Goal: Task Accomplishment & Management: Use online tool/utility

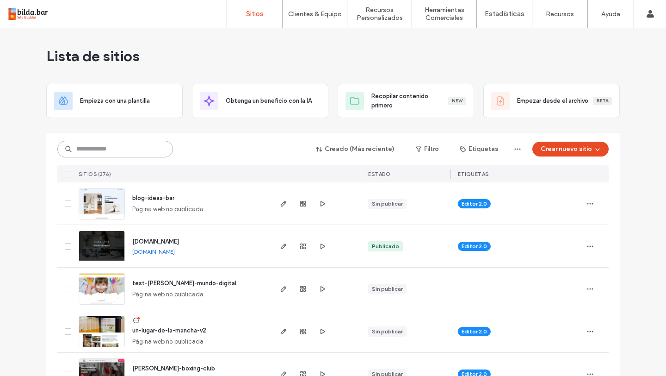
click at [116, 144] on input at bounding box center [115, 149] width 116 height 17
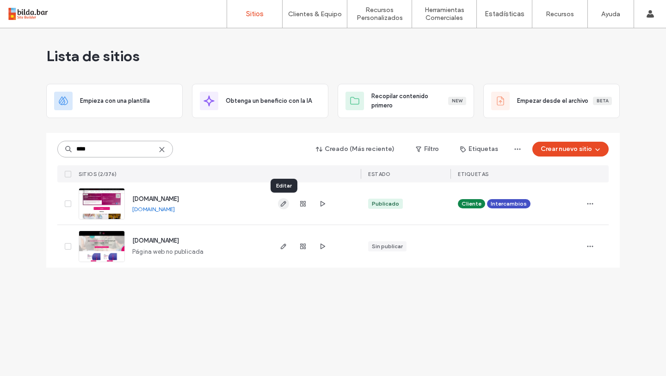
type input "****"
click at [283, 203] on use "button" at bounding box center [284, 204] width 6 height 6
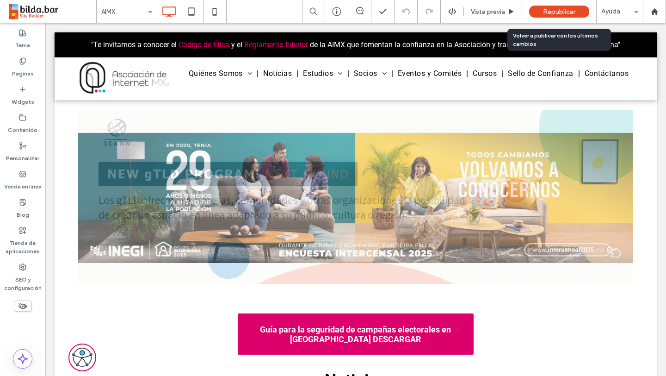
click at [555, 13] on span "Republicar" at bounding box center [559, 12] width 32 height 8
